Goal: Information Seeking & Learning: Learn about a topic

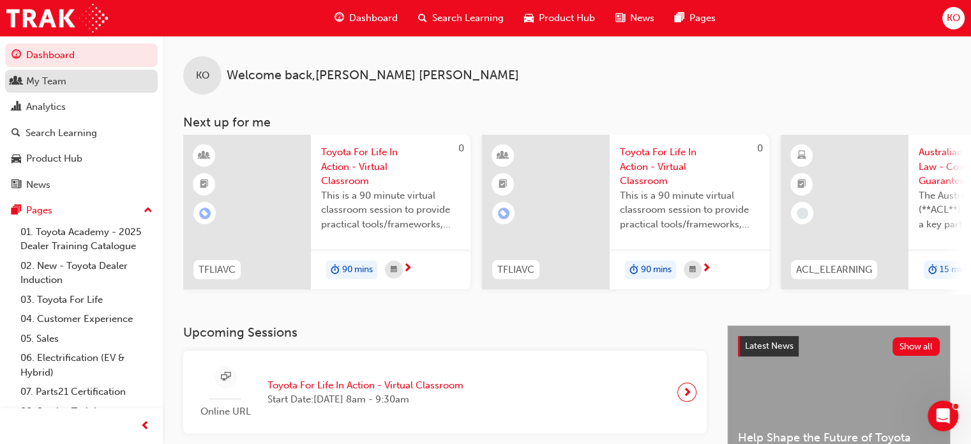
click at [84, 82] on div "My Team" at bounding box center [81, 81] width 140 height 16
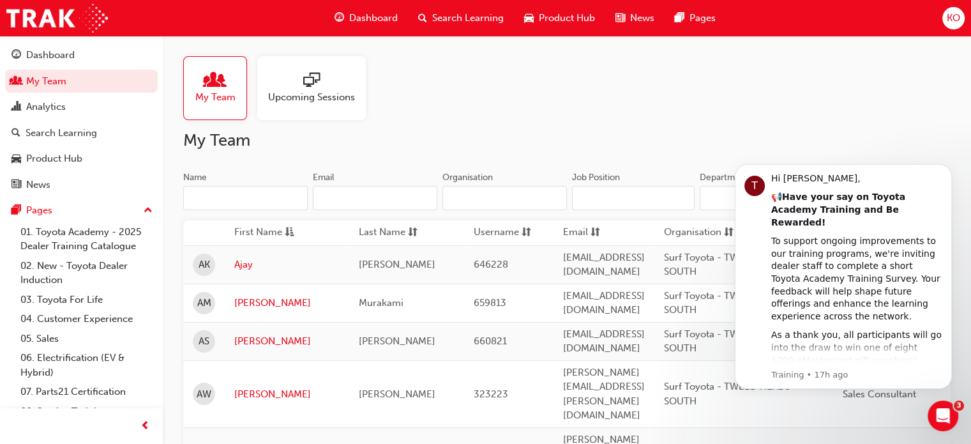
click at [234, 196] on input "Name" at bounding box center [245, 198] width 124 height 24
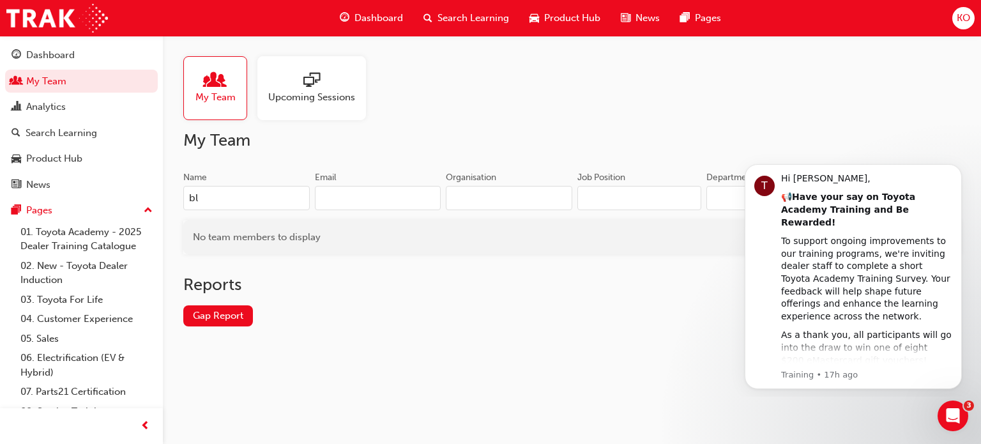
type input "b"
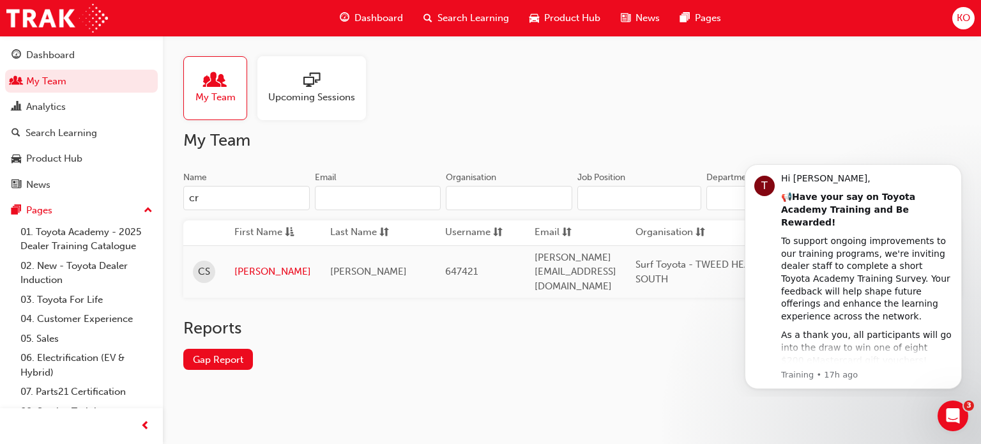
type input "c"
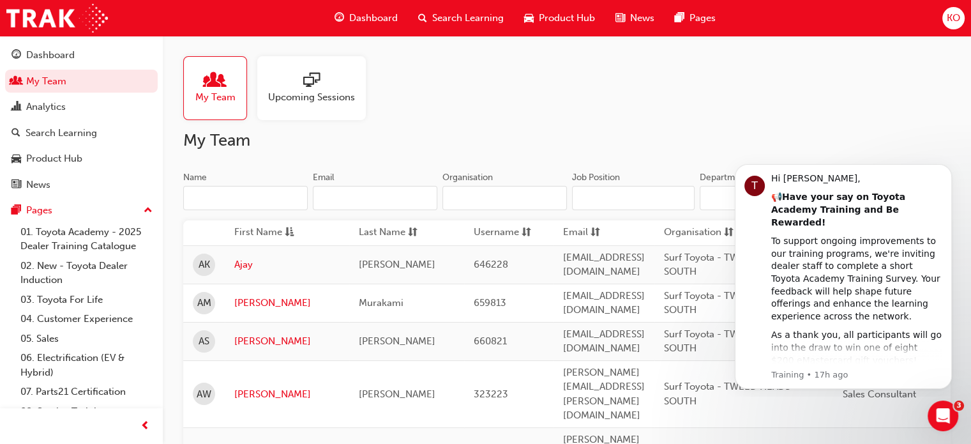
click at [954, 22] on span "KO" at bounding box center [953, 18] width 13 height 15
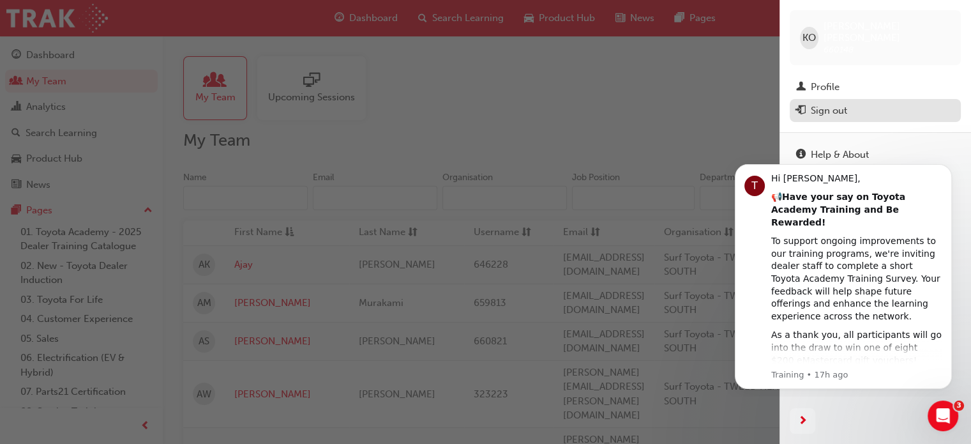
click at [877, 103] on div "Sign out" at bounding box center [875, 111] width 158 height 16
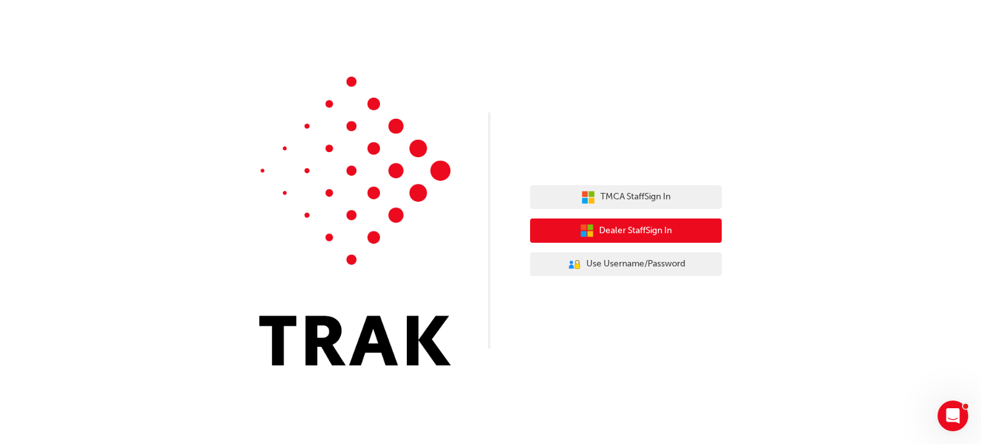
click at [680, 229] on button "Dealer Staff Sign In" at bounding box center [626, 230] width 192 height 24
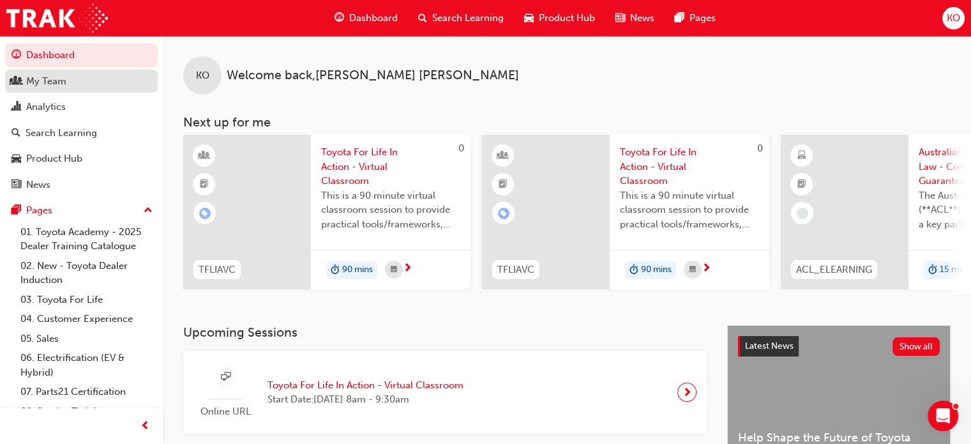
click at [98, 82] on div "My Team" at bounding box center [81, 81] width 140 height 16
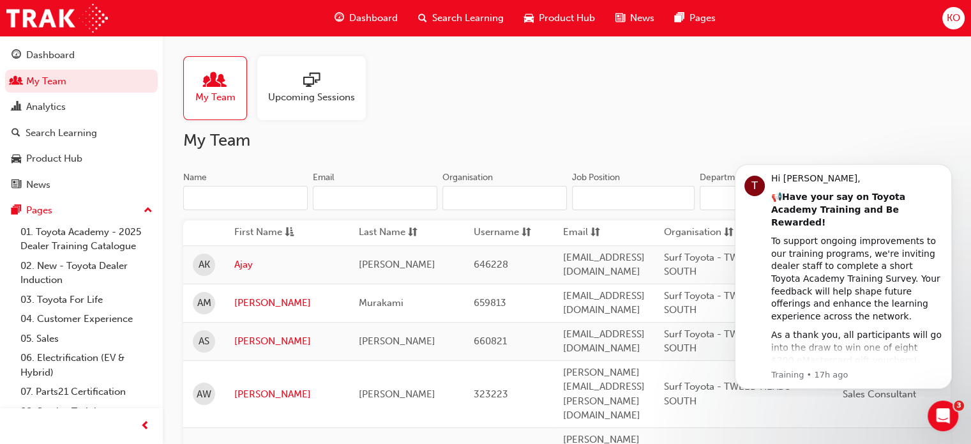
click at [245, 199] on input "Name" at bounding box center [245, 198] width 124 height 24
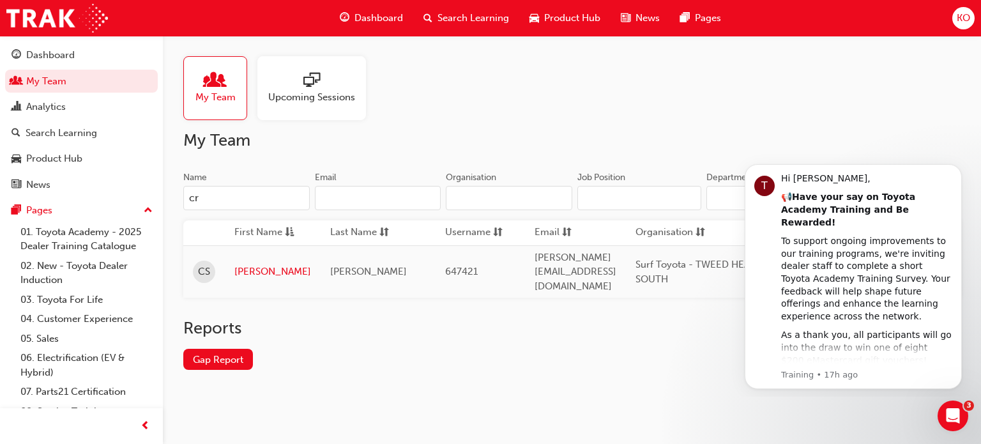
type input "c"
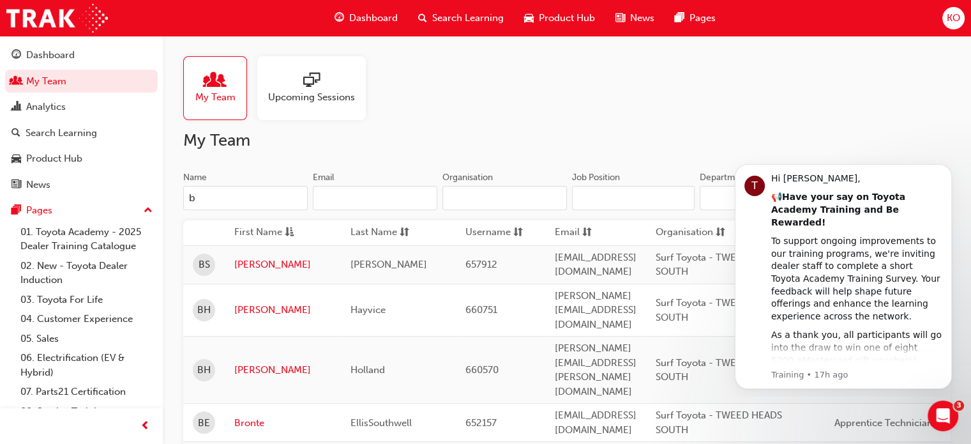
type input "bl"
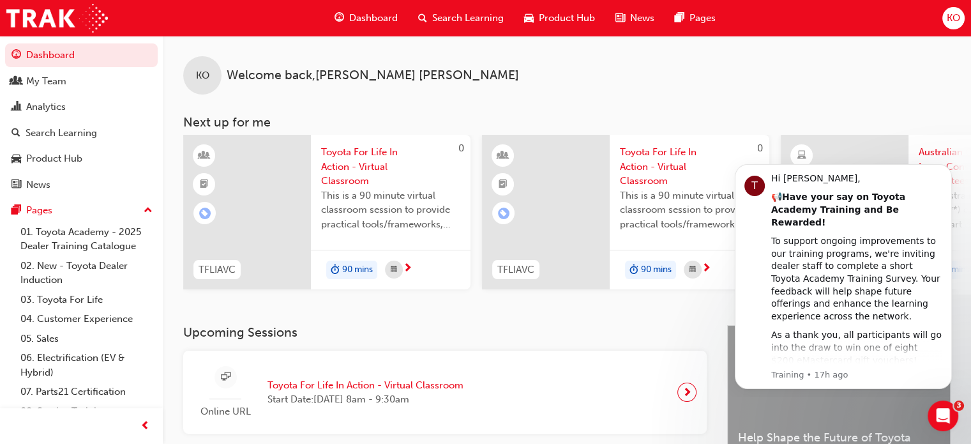
click at [954, 28] on div "KO" at bounding box center [953, 18] width 22 height 22
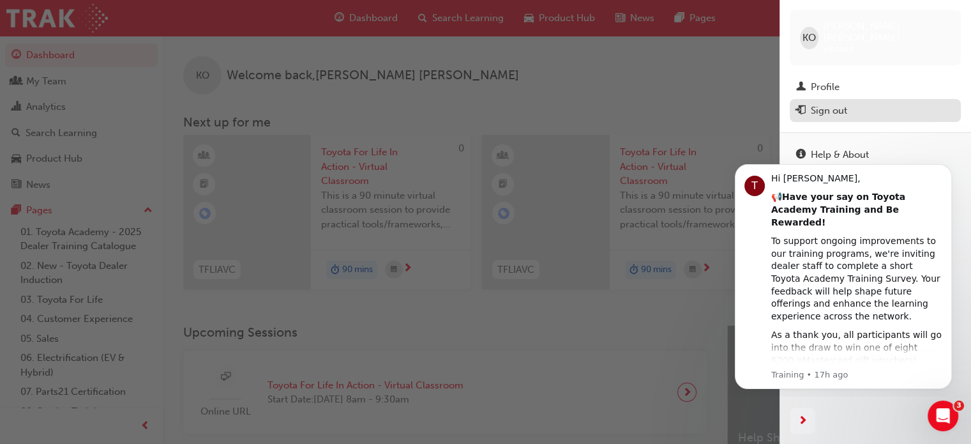
click at [891, 103] on div "Sign out" at bounding box center [875, 111] width 158 height 16
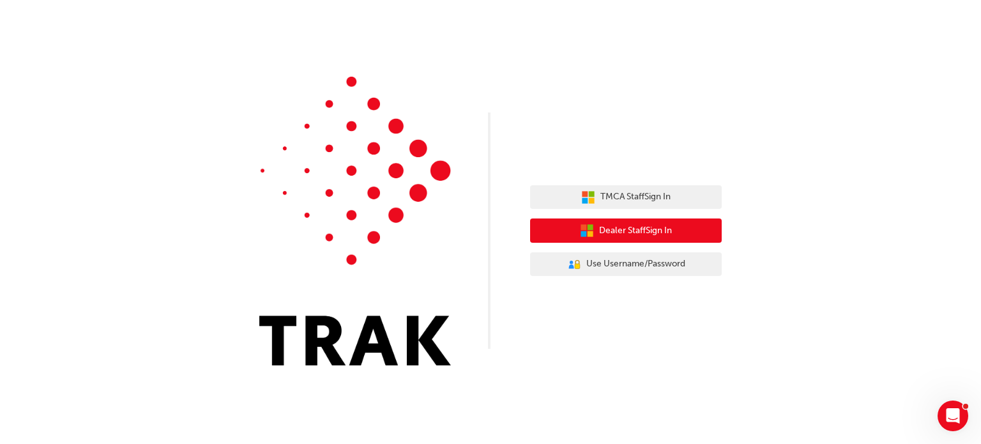
click at [605, 232] on span "Dealer Staff Sign In" at bounding box center [635, 230] width 73 height 15
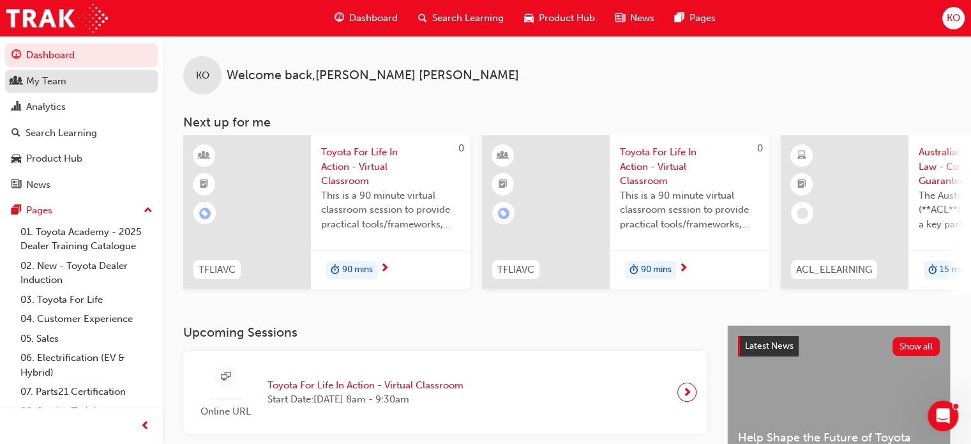
click at [40, 82] on div "My Team" at bounding box center [46, 81] width 40 height 15
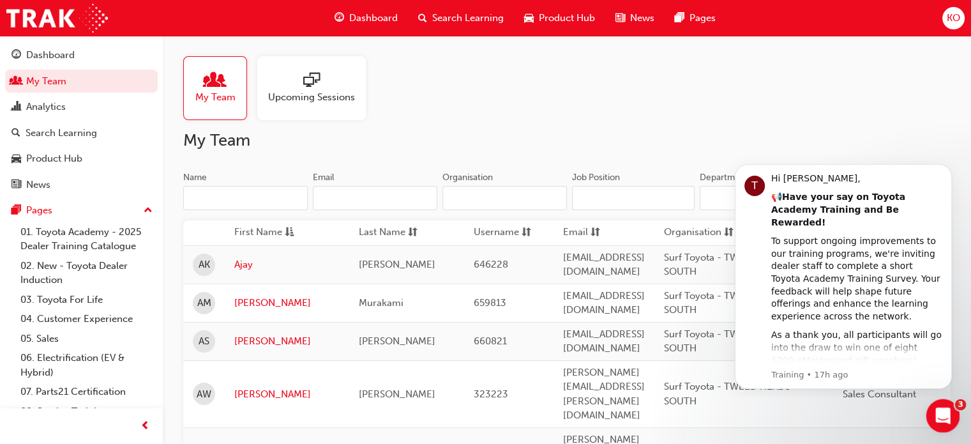
click at [941, 411] on icon "Open Intercom Messenger" at bounding box center [940, 414] width 9 height 10
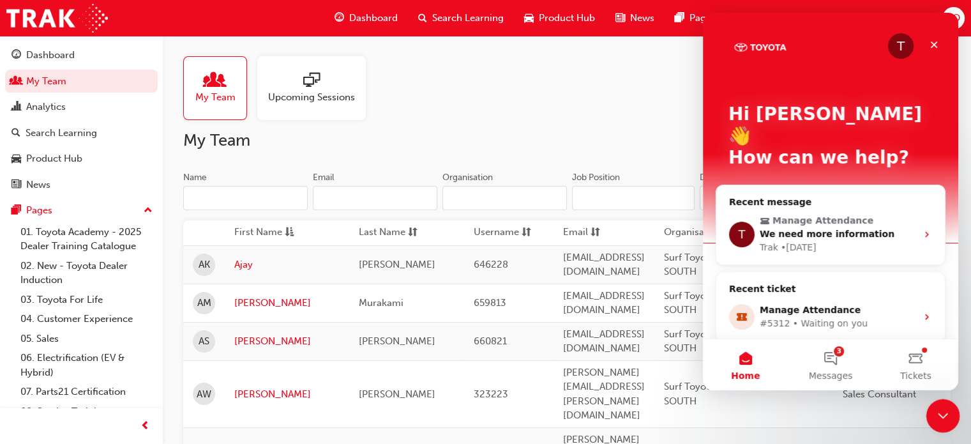
click at [938, 403] on div "Close Intercom Messenger" at bounding box center [941, 413] width 31 height 31
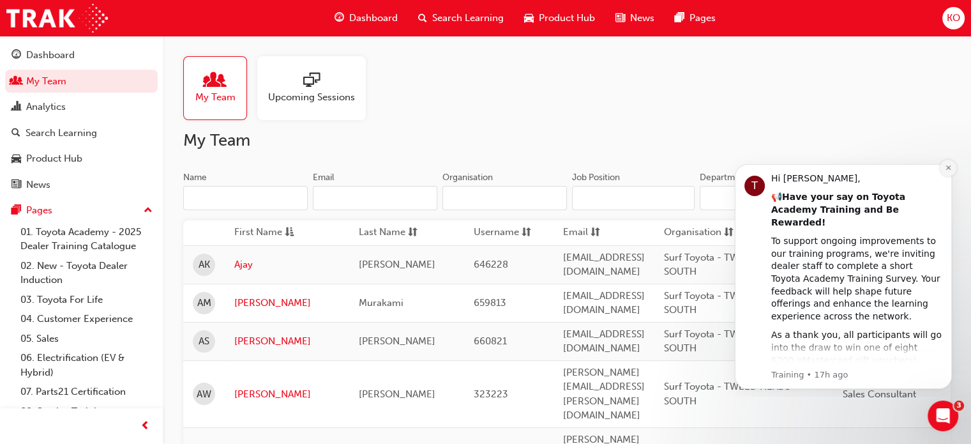
click at [947, 167] on icon "Dismiss notification" at bounding box center [948, 167] width 7 height 7
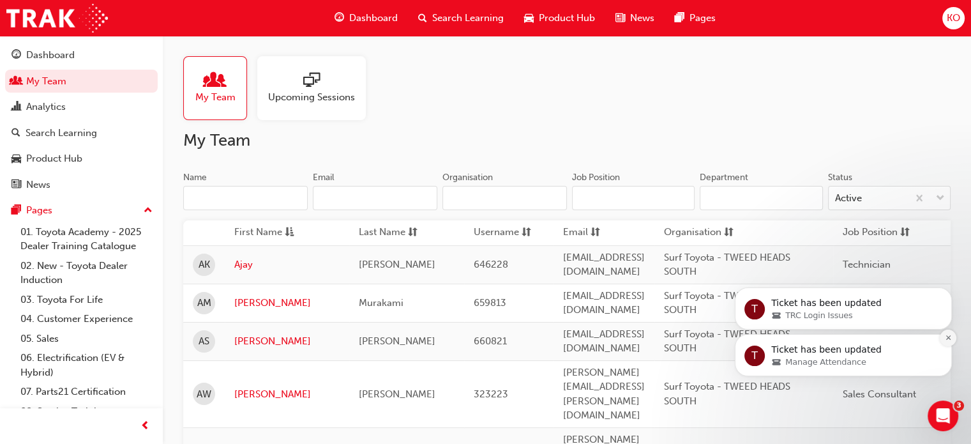
click at [949, 334] on icon "Dismiss notification" at bounding box center [948, 337] width 7 height 7
click at [949, 335] on icon "Dismiss notification" at bounding box center [948, 337] width 7 height 7
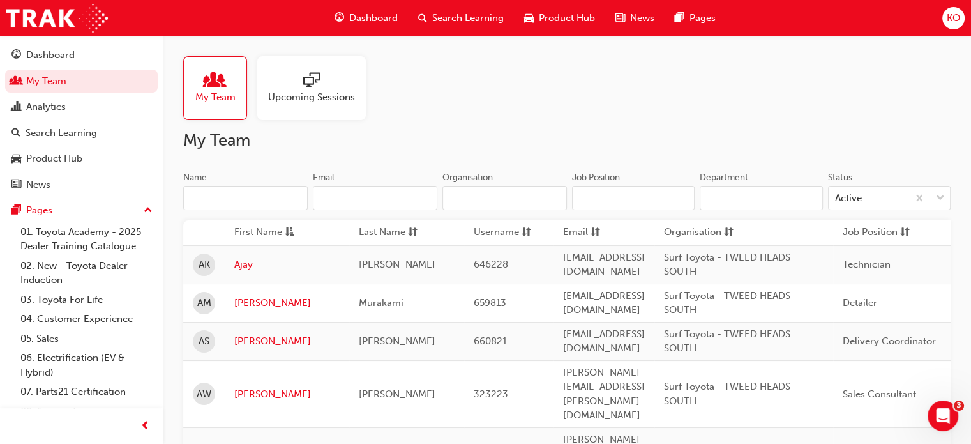
click at [267, 196] on input "Name" at bounding box center [245, 198] width 124 height 24
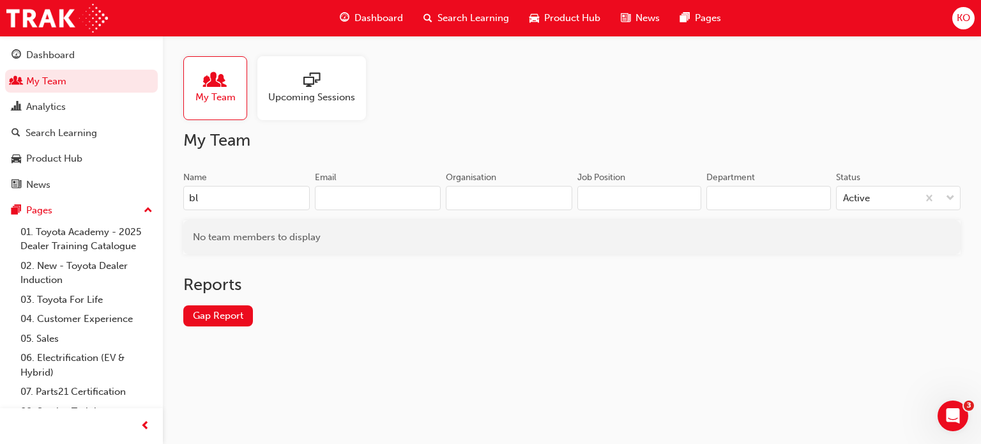
type input "b"
type input "c"
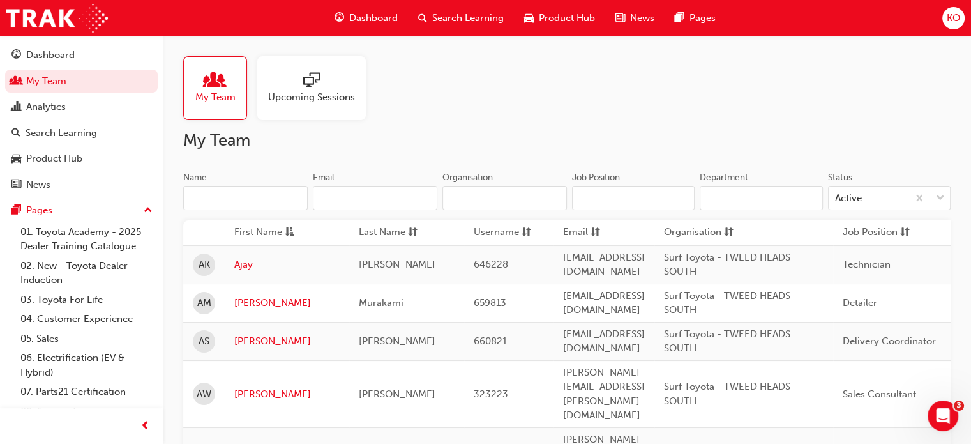
click at [958, 13] on span "KO" at bounding box center [953, 18] width 13 height 15
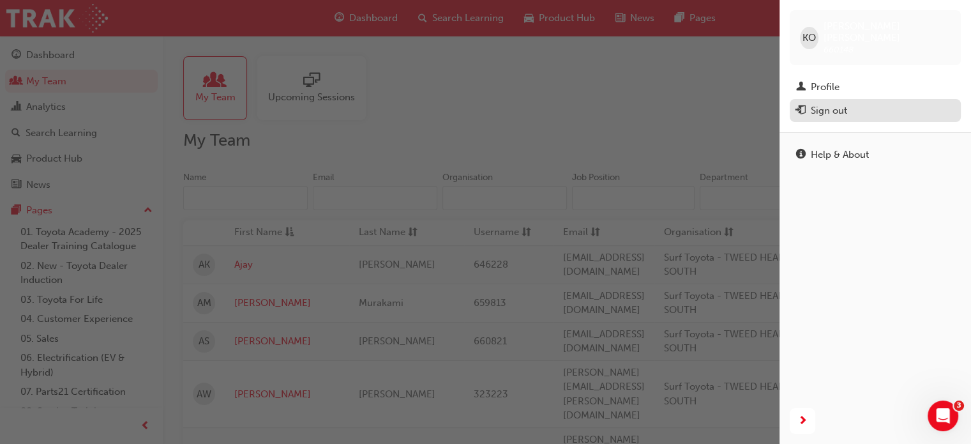
click at [876, 103] on div "Sign out" at bounding box center [875, 111] width 158 height 16
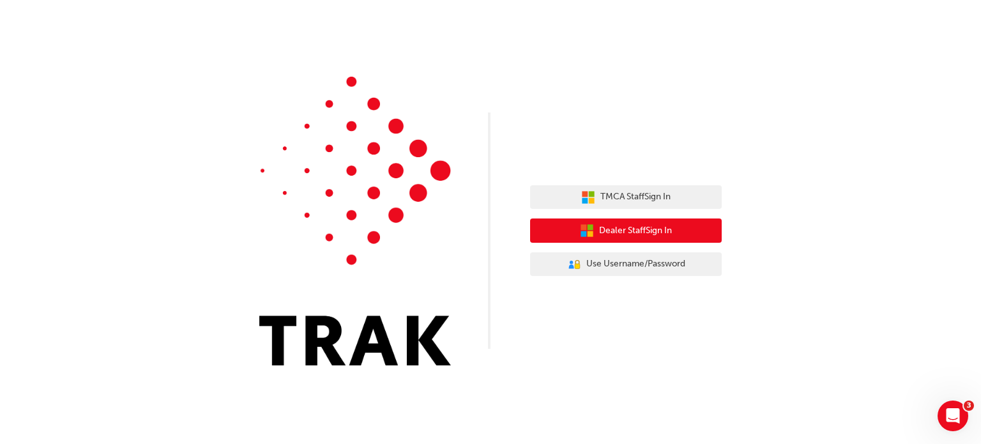
click at [606, 227] on span "Dealer Staff Sign In" at bounding box center [635, 230] width 73 height 15
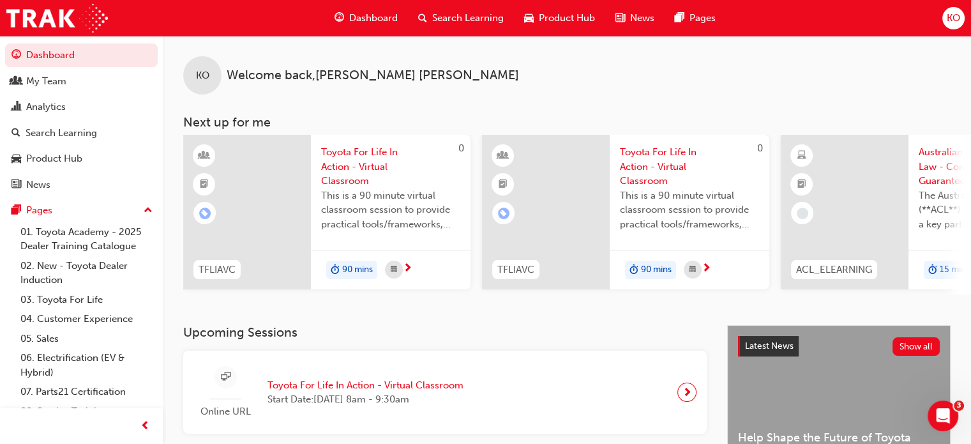
click at [951, 11] on span "KO" at bounding box center [953, 18] width 13 height 15
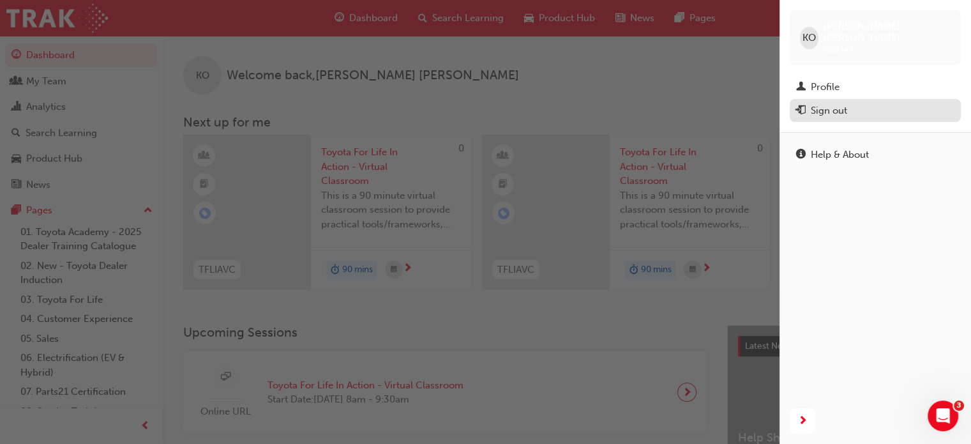
click at [815, 103] on div "Sign out" at bounding box center [829, 110] width 36 height 15
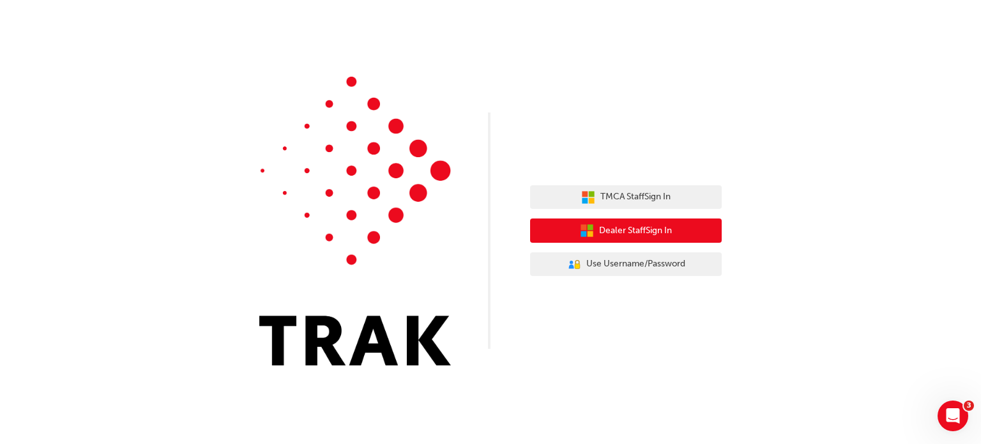
click at [617, 226] on span "Dealer Staff Sign In" at bounding box center [635, 230] width 73 height 15
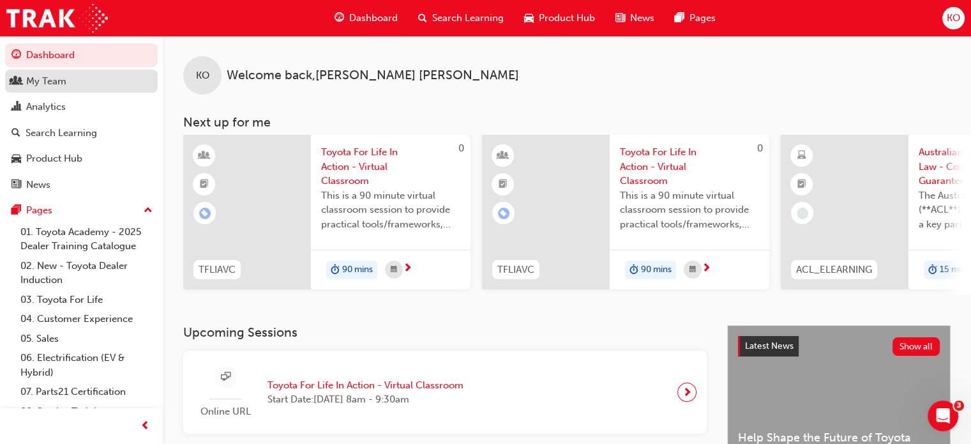
click at [112, 80] on div "My Team" at bounding box center [81, 81] width 140 height 16
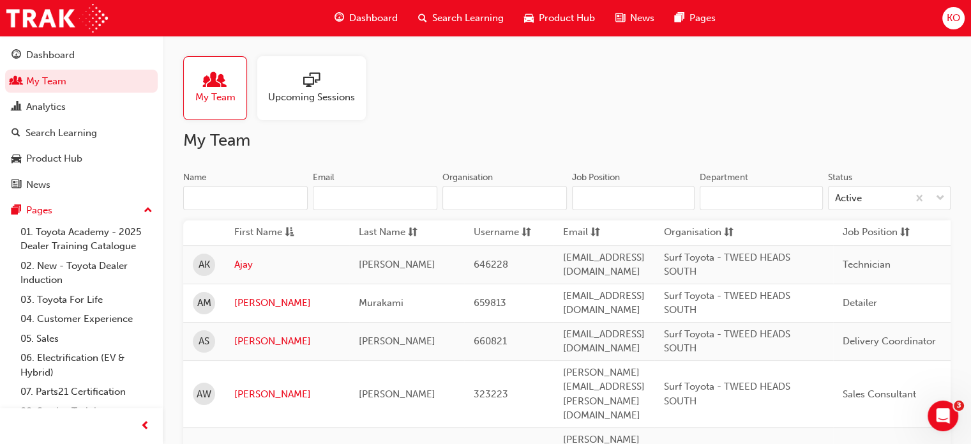
click at [242, 201] on input "Name" at bounding box center [245, 198] width 124 height 24
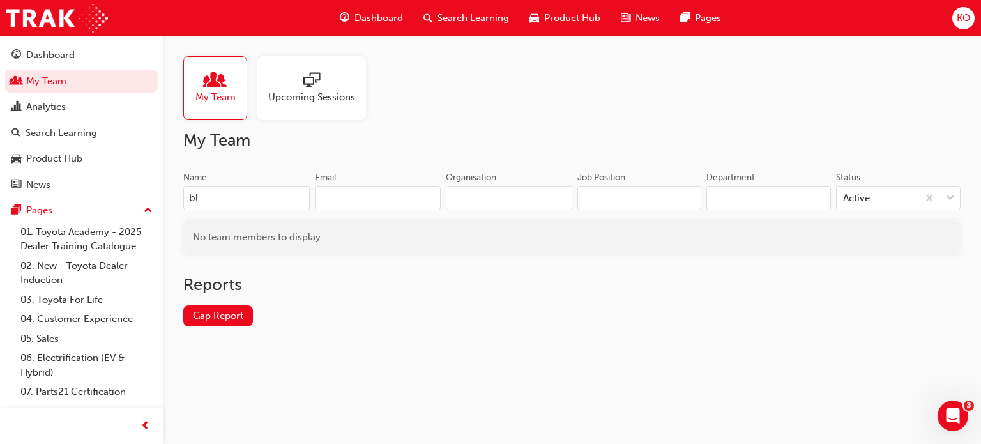
type input "b"
type input "c"
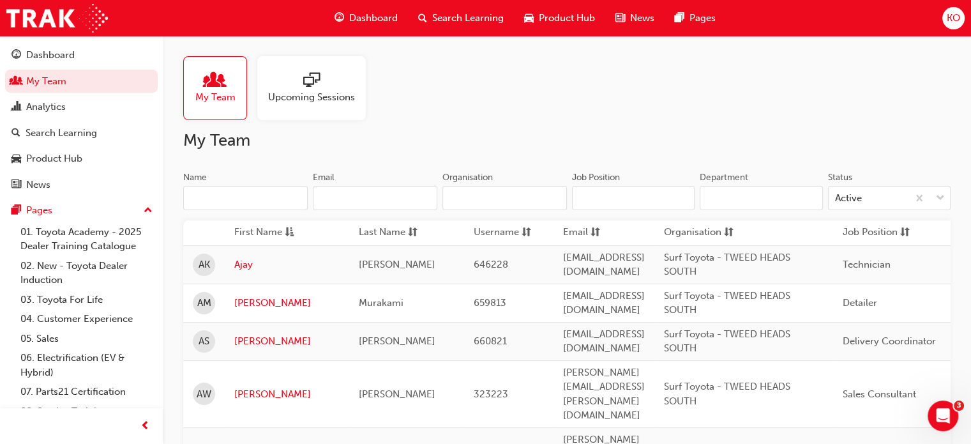
click at [955, 19] on span "KO" at bounding box center [953, 18] width 13 height 15
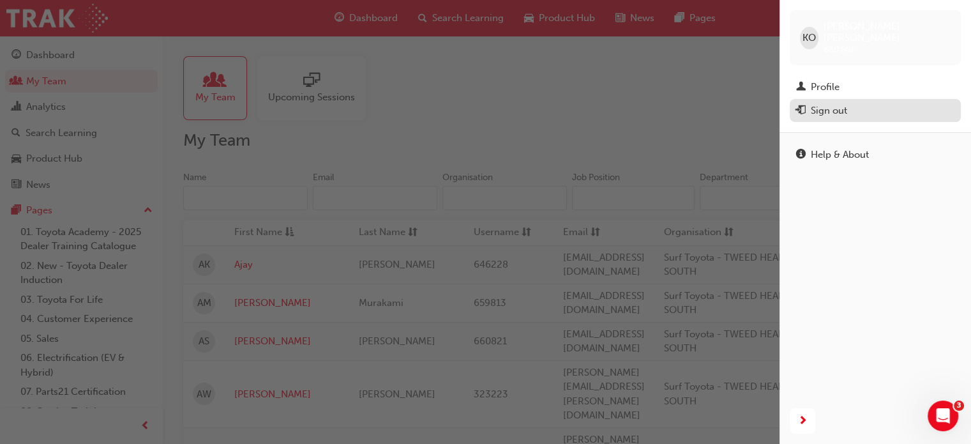
click at [886, 105] on div "Sign out" at bounding box center [875, 111] width 158 height 16
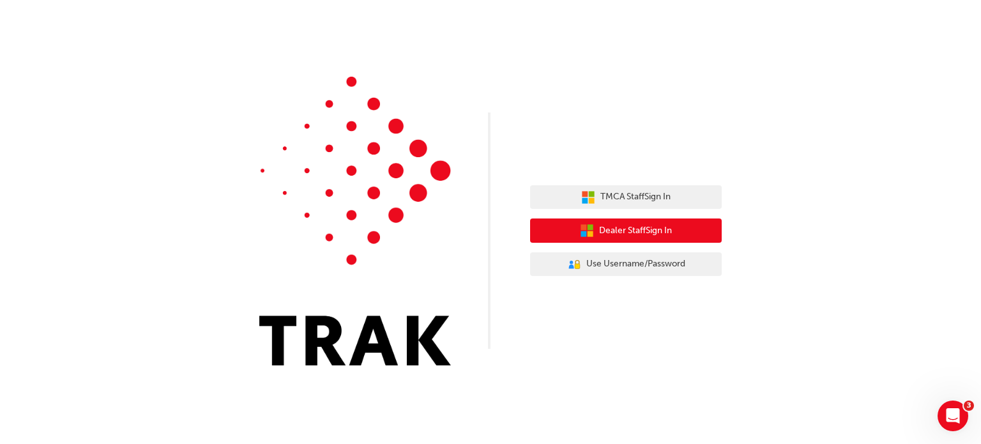
click at [689, 237] on button "Dealer Staff Sign In" at bounding box center [626, 230] width 192 height 24
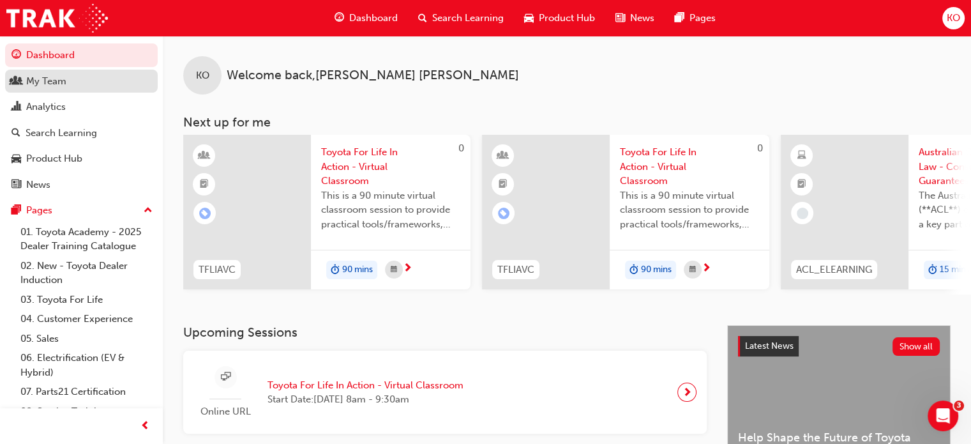
click at [56, 80] on div "My Team" at bounding box center [46, 81] width 40 height 15
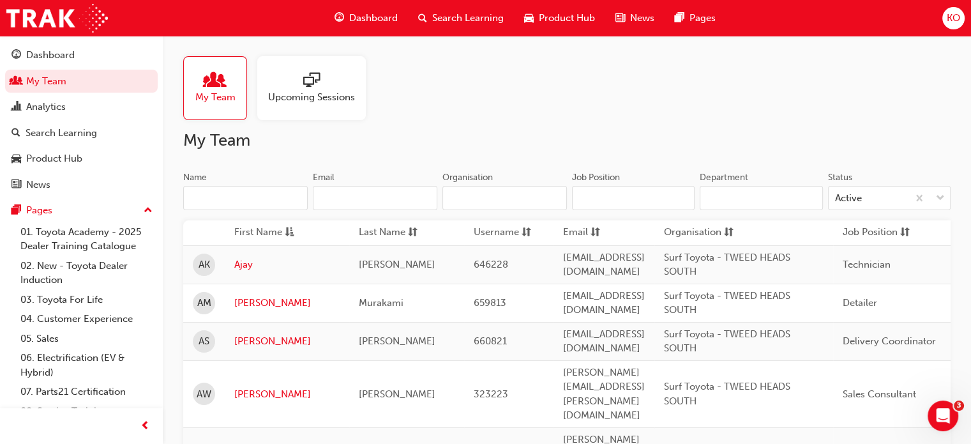
click at [257, 199] on input "Name" at bounding box center [245, 198] width 124 height 24
type input "m"
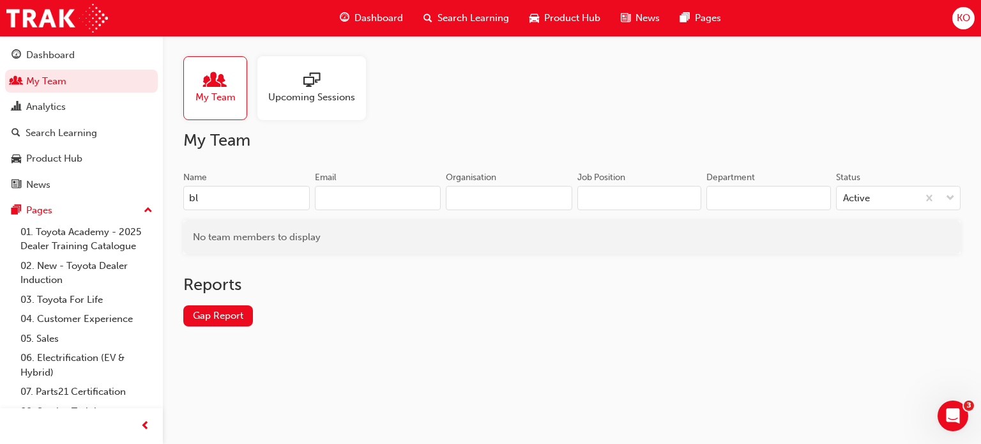
type input "b"
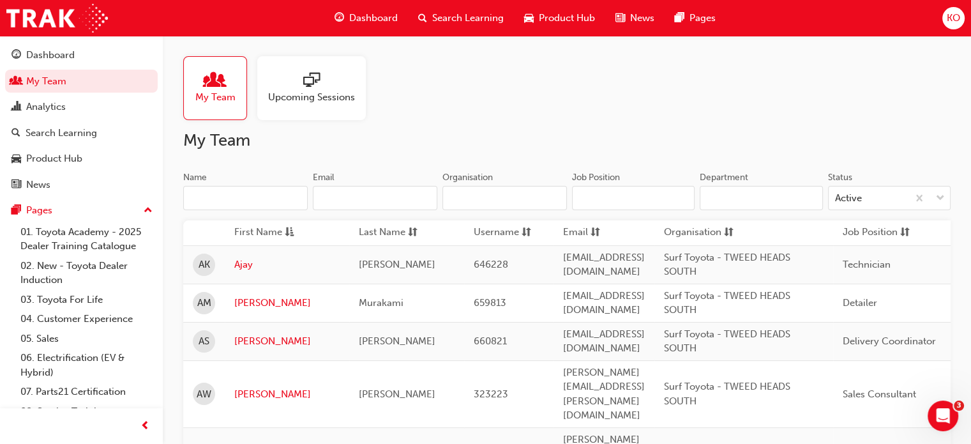
type input "h"
type input "p"
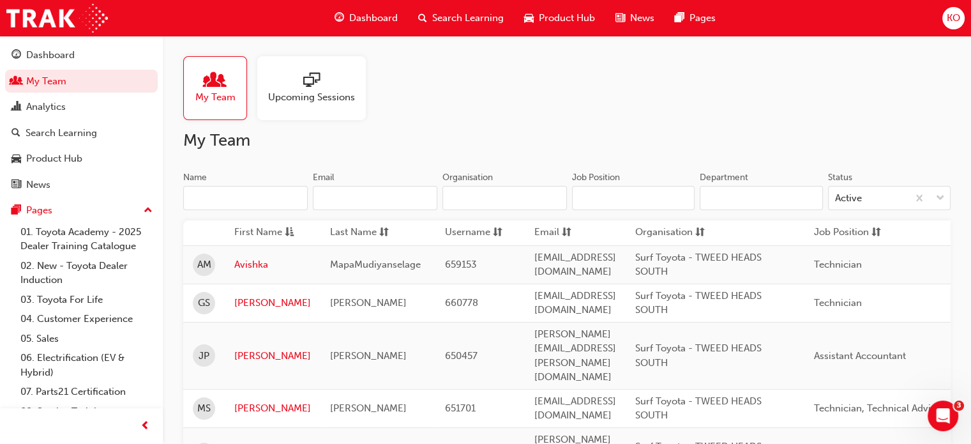
type input "p"
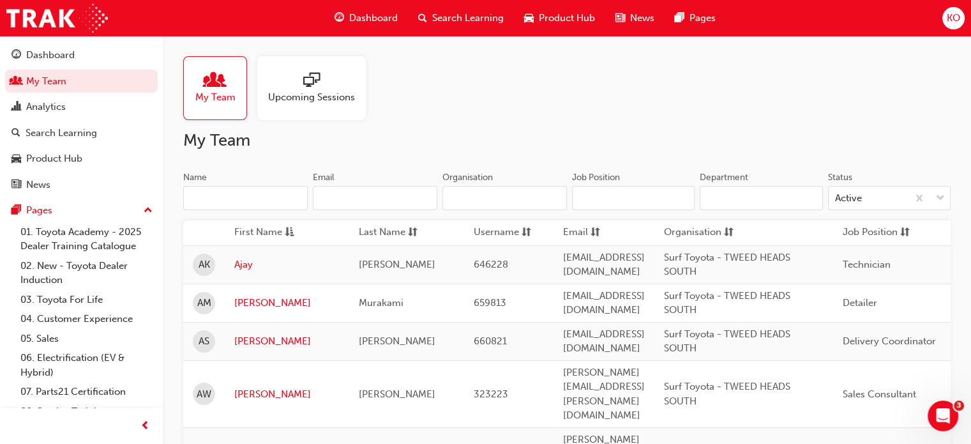
type input "p"
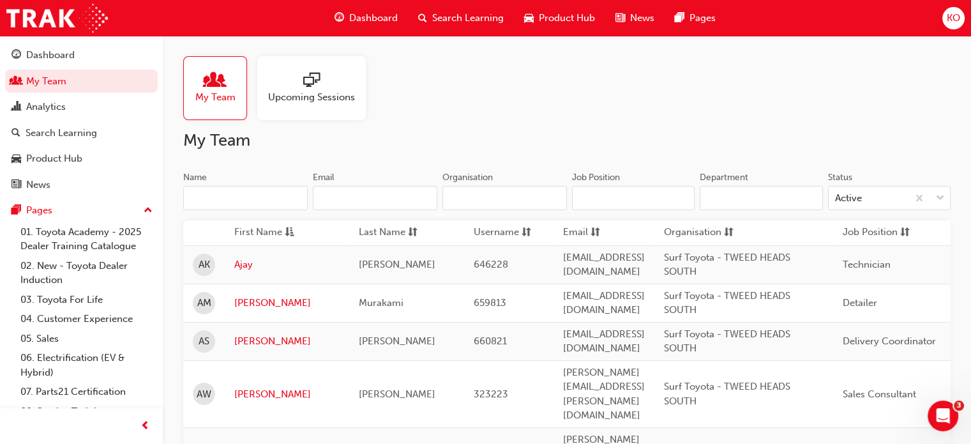
type input "p"
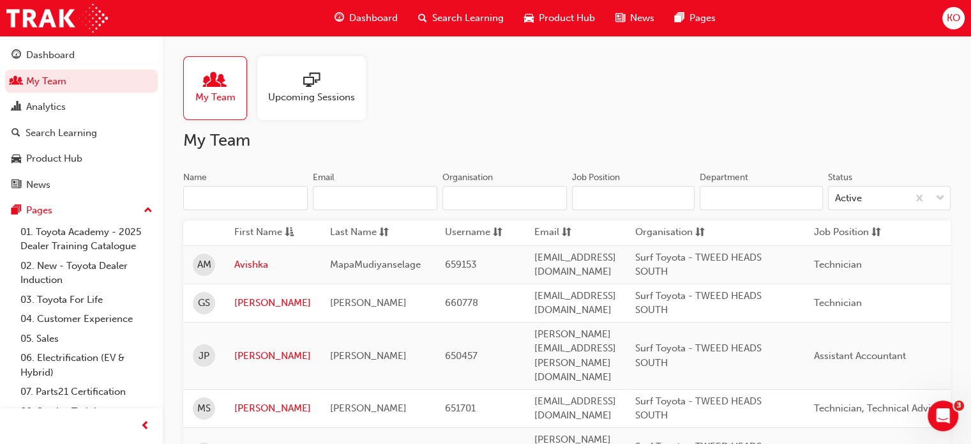
type input "p"
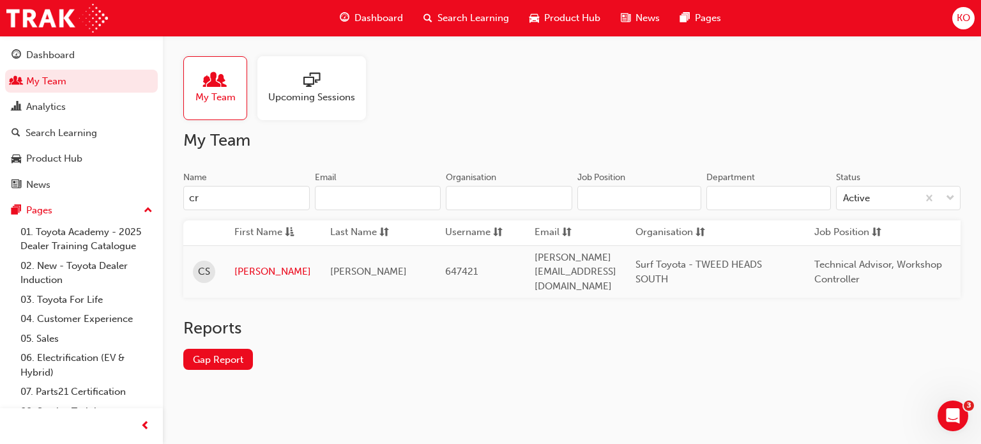
type input "c"
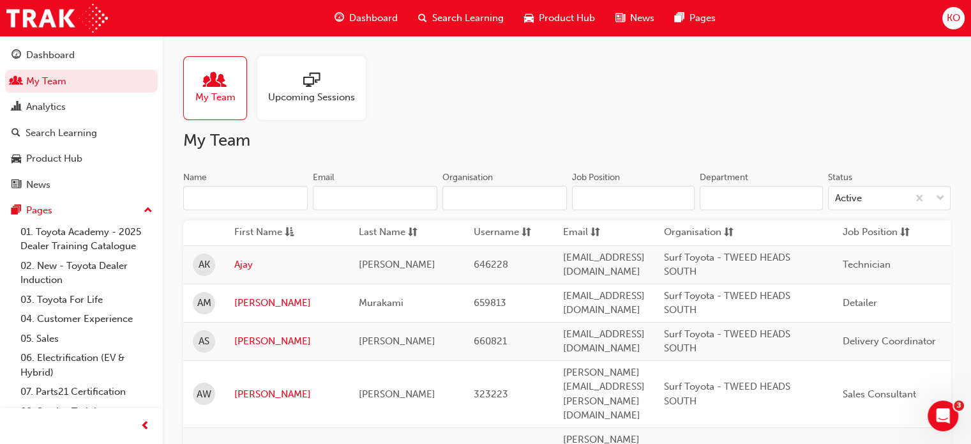
click at [315, 109] on div "Upcoming Sessions" at bounding box center [311, 88] width 109 height 64
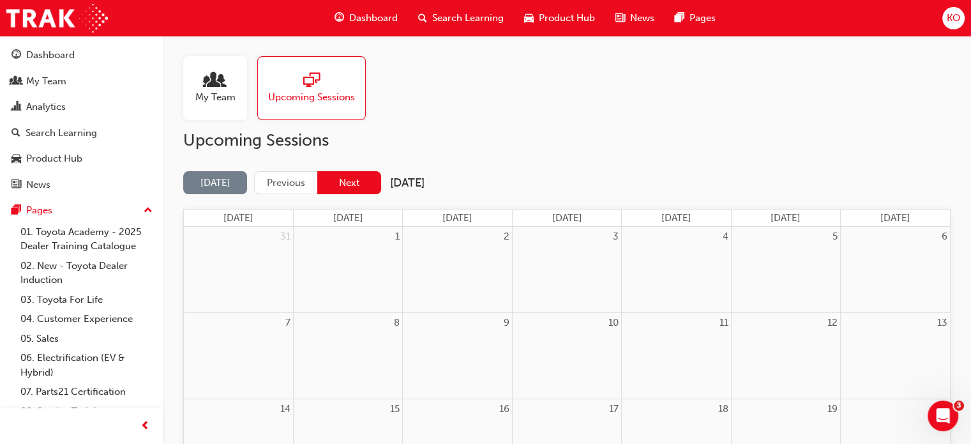
click at [351, 181] on button "Next" at bounding box center [349, 183] width 64 height 24
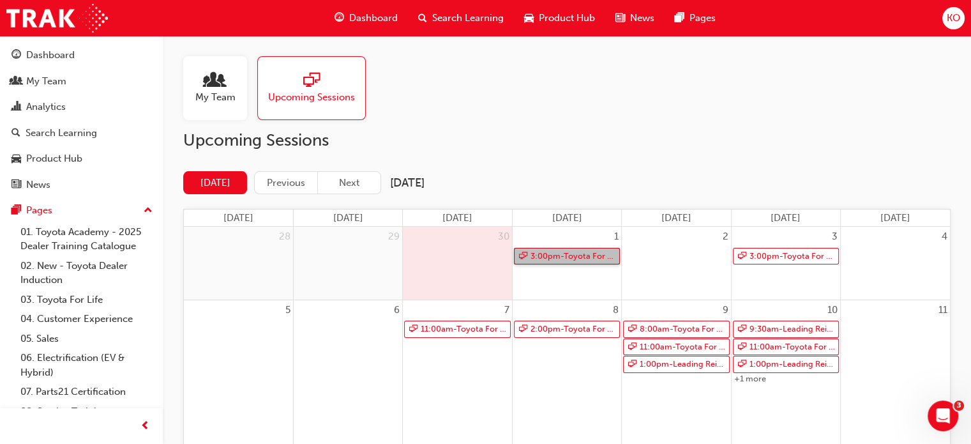
click at [546, 257] on link "3:00pm - Toyota For Life In Action - Virtual Classroom" at bounding box center [567, 256] width 106 height 17
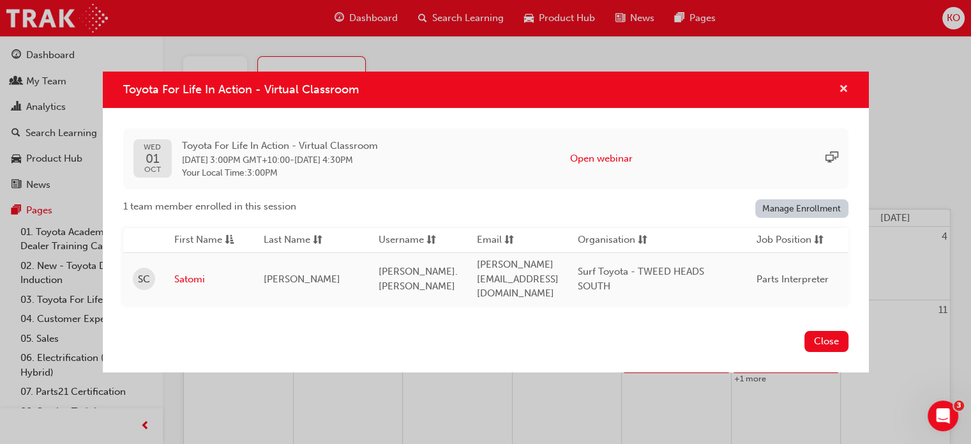
click at [841, 89] on span "cross-icon" at bounding box center [844, 89] width 10 height 11
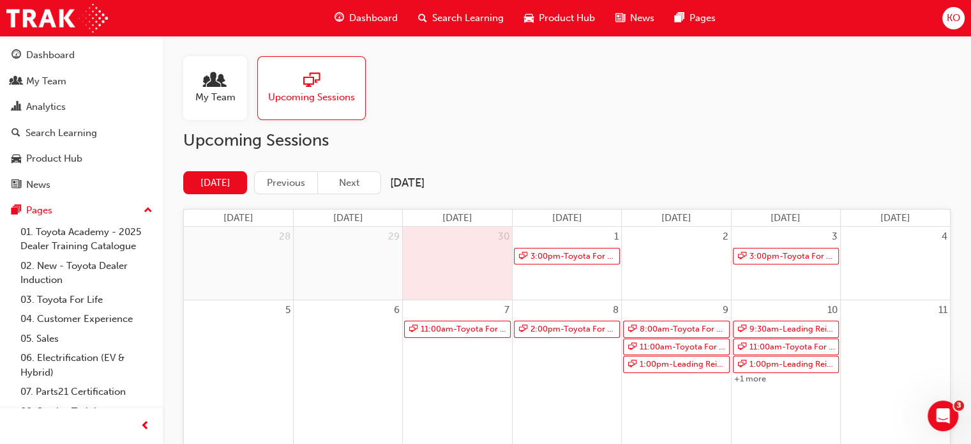
click at [605, 149] on h2 "Upcoming Sessions" at bounding box center [566, 140] width 767 height 20
click at [292, 174] on button "Previous" at bounding box center [286, 183] width 64 height 24
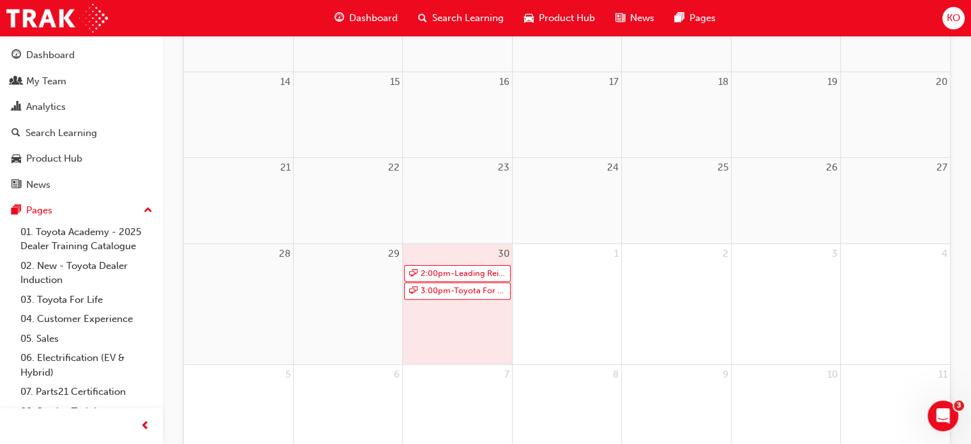
scroll to position [355, 0]
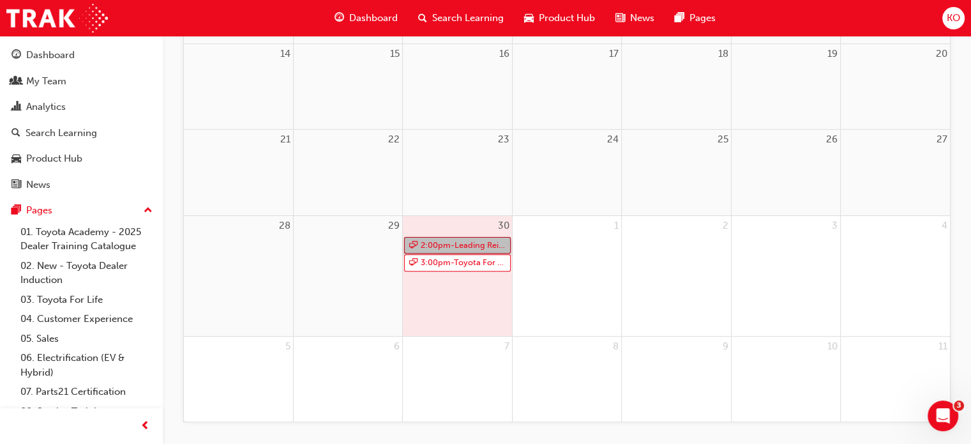
click at [453, 243] on link "2:00pm - Leading Reignite Part 2 - Virtual Classroom" at bounding box center [457, 245] width 106 height 17
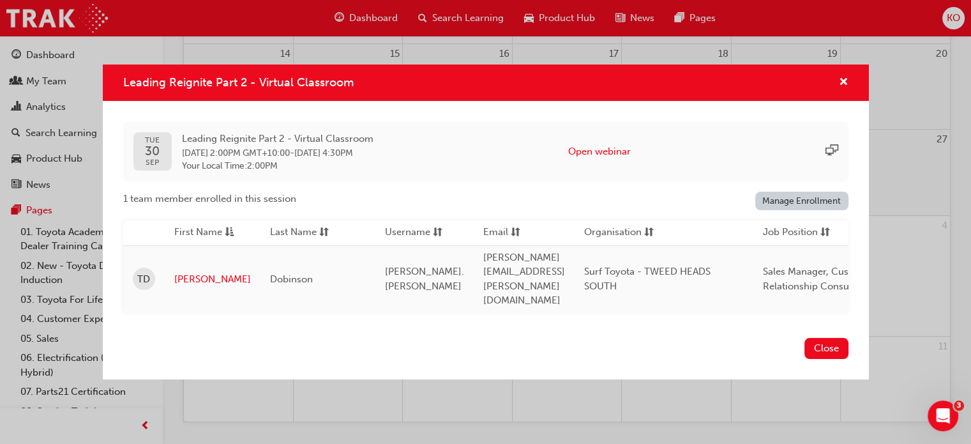
click at [453, 395] on div "Leading Reignite Part 2 - Virtual Classroom [DATE] Leading Reignite Part 2 - Vi…" at bounding box center [485, 222] width 971 height 444
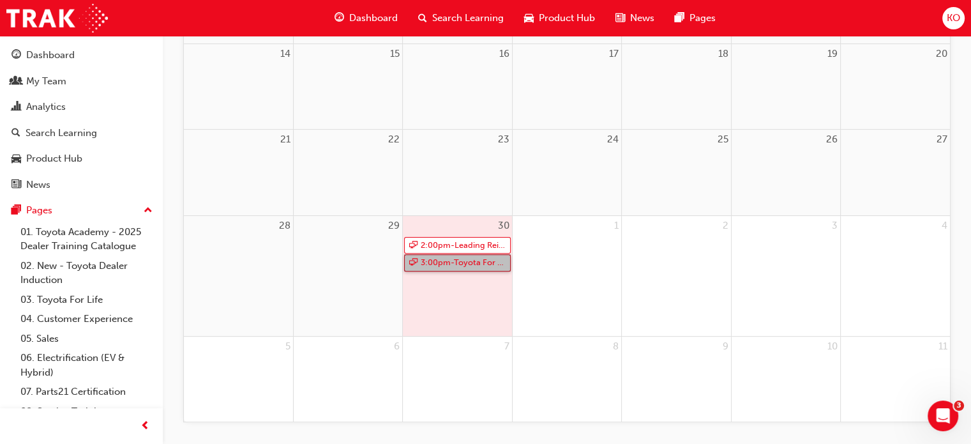
click at [468, 263] on link "3:00pm - Toyota For Life In Action - Virtual Classroom" at bounding box center [457, 262] width 106 height 17
